Goal: Task Accomplishment & Management: Use online tool/utility

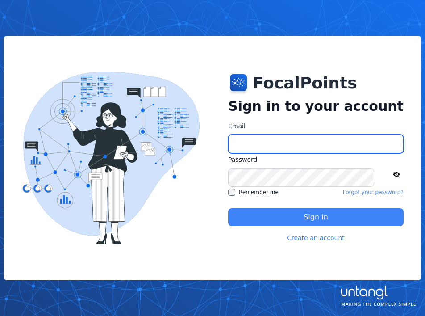
type input "**********"
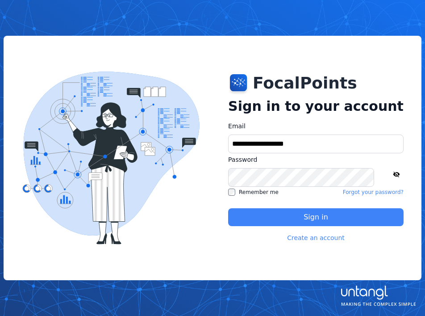
click at [298, 217] on button "Sign in" at bounding box center [316, 217] width 176 height 18
click at [310, 214] on button "Sign in" at bounding box center [316, 217] width 176 height 18
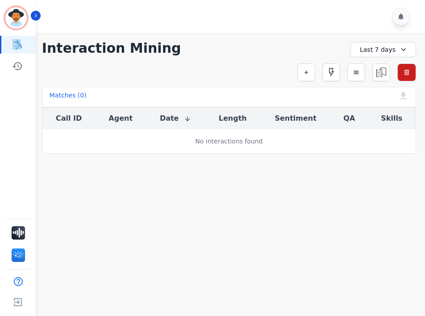
click at [392, 47] on div "Last 7 days" at bounding box center [383, 49] width 66 height 15
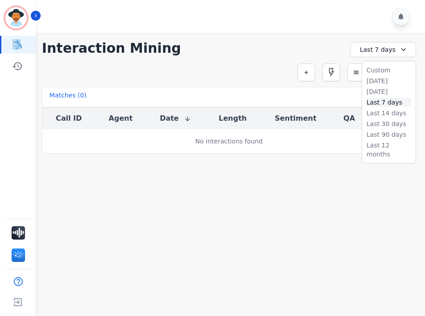
click at [381, 98] on li "Last 7 days" at bounding box center [389, 102] width 45 height 9
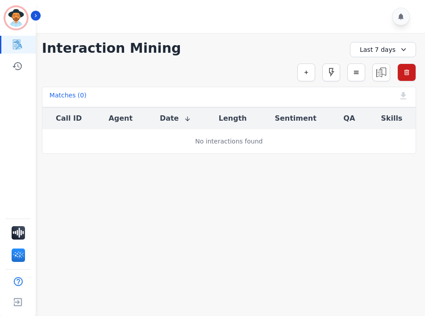
click at [193, 69] on div "Simple Search Metric Search Advanced Search Saved Rules Clear Filters" at bounding box center [229, 72] width 374 height 18
click at [12, 46] on icon "Sidebar" at bounding box center [17, 44] width 11 height 11
